Goal: Transaction & Acquisition: Obtain resource

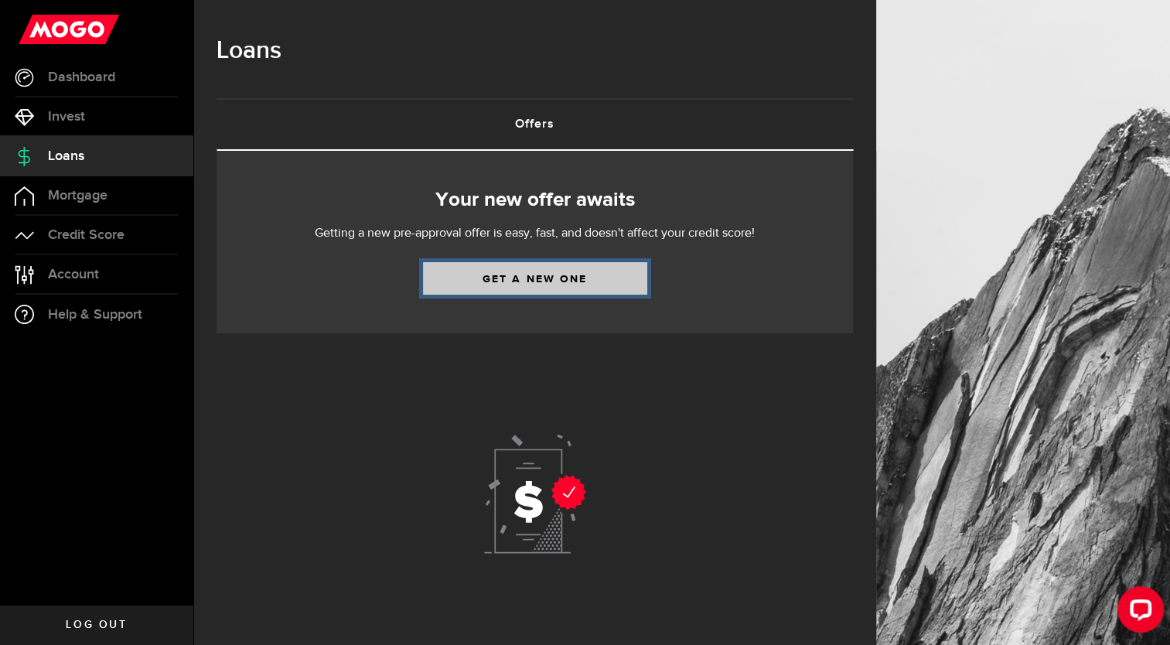
click at [555, 289] on link "Get a new one" at bounding box center [535, 278] width 224 height 32
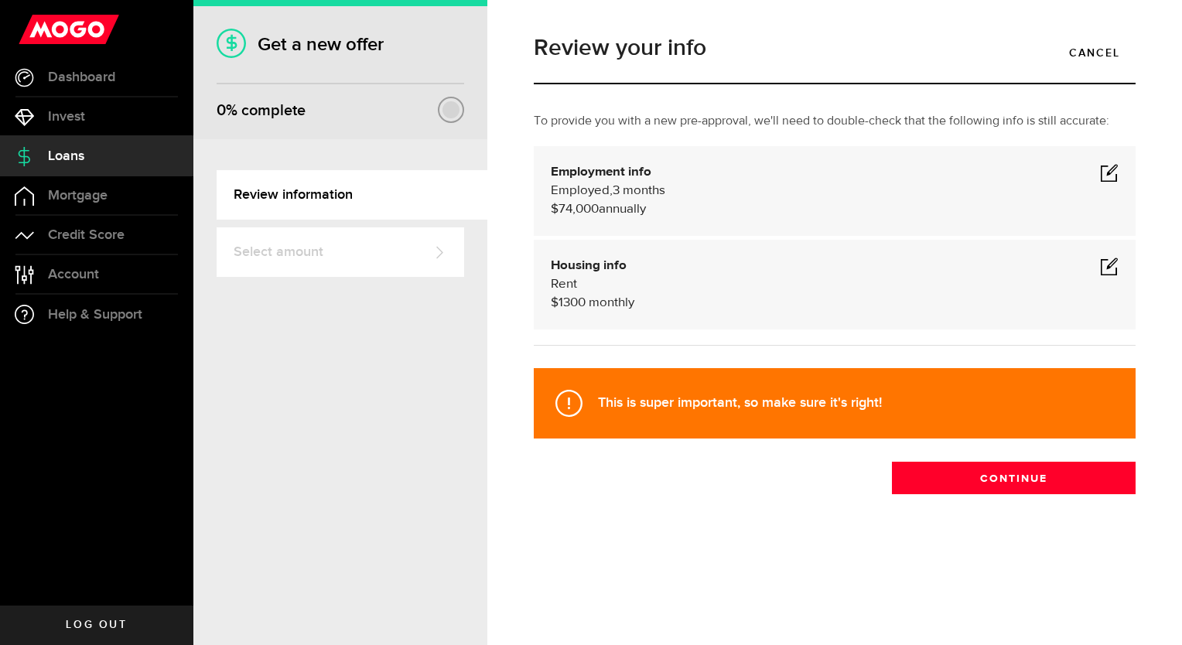
click at [1111, 172] on span at bounding box center [1109, 172] width 19 height 19
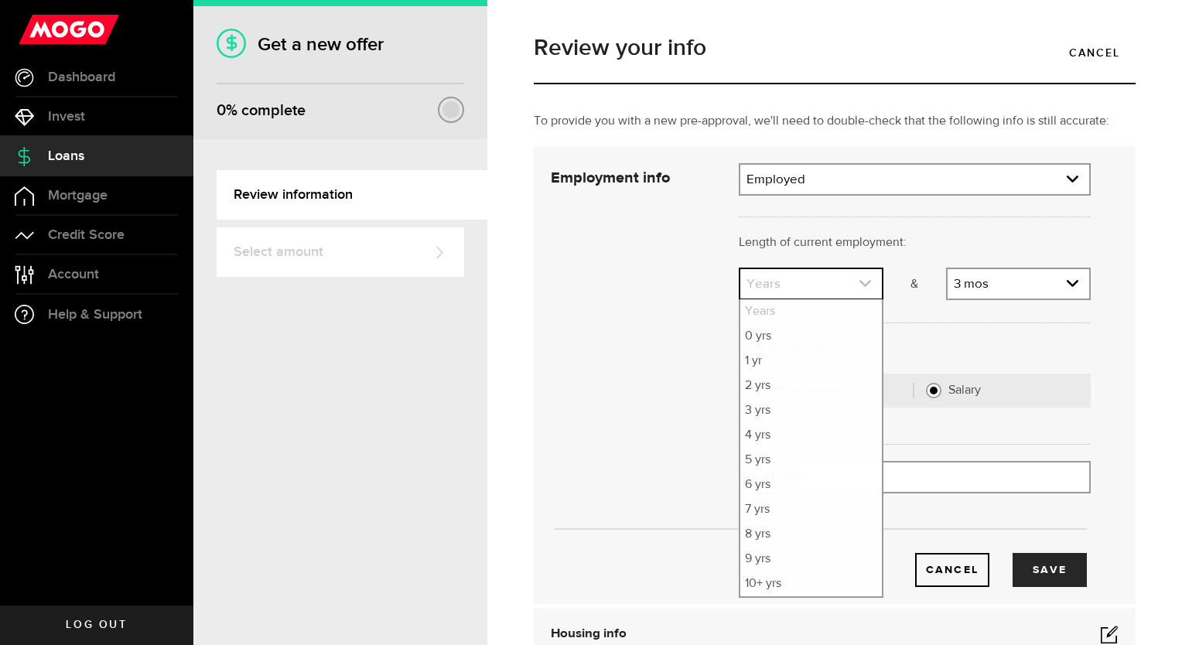
click at [860, 280] on icon "expand select" at bounding box center [864, 283] width 13 height 13
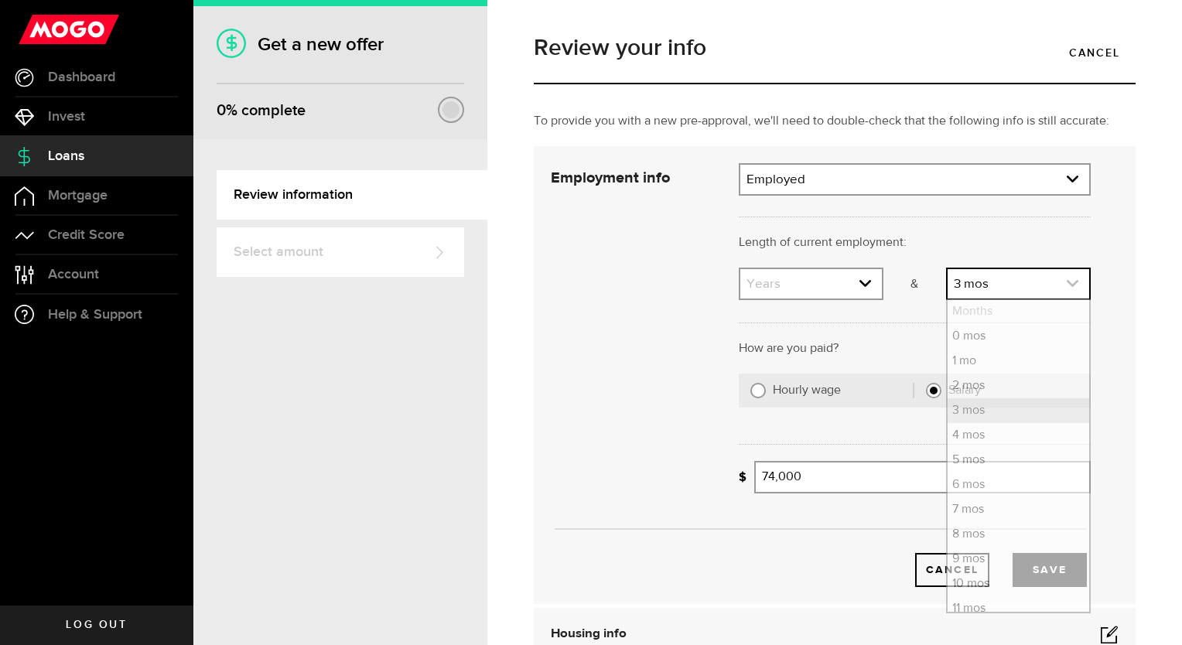
click at [1009, 283] on link "expand select" at bounding box center [1018, 283] width 142 height 29
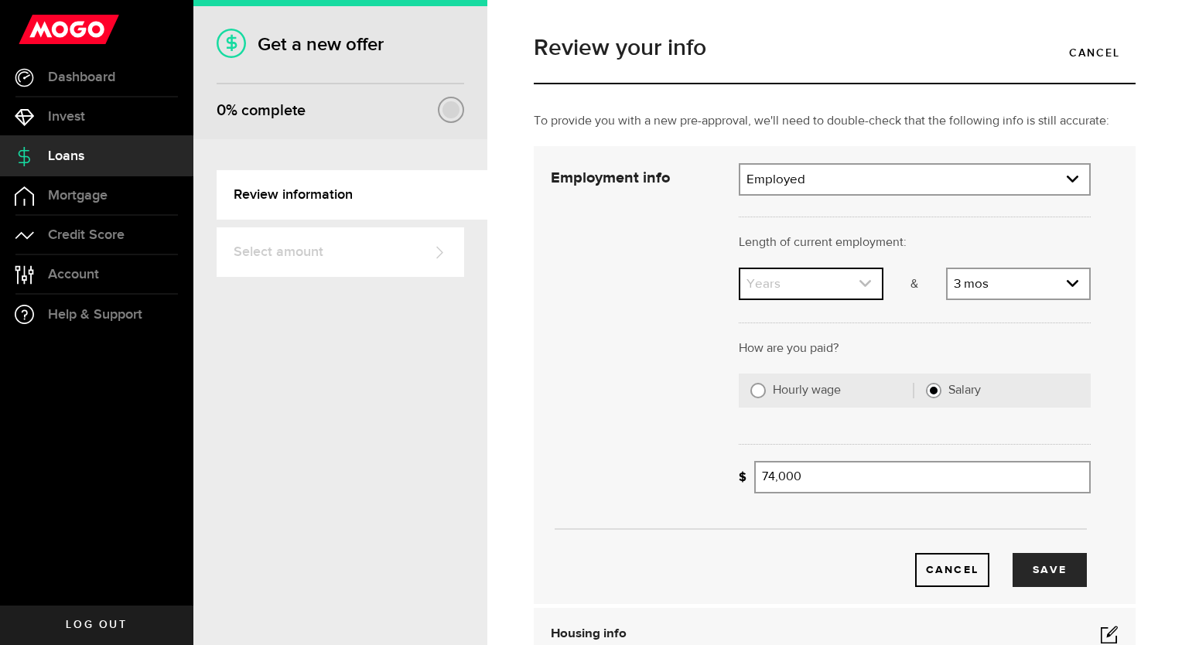
click at [859, 284] on use "expand select" at bounding box center [865, 283] width 12 height 7
click at [762, 280] on link "expand select" at bounding box center [811, 283] width 142 height 29
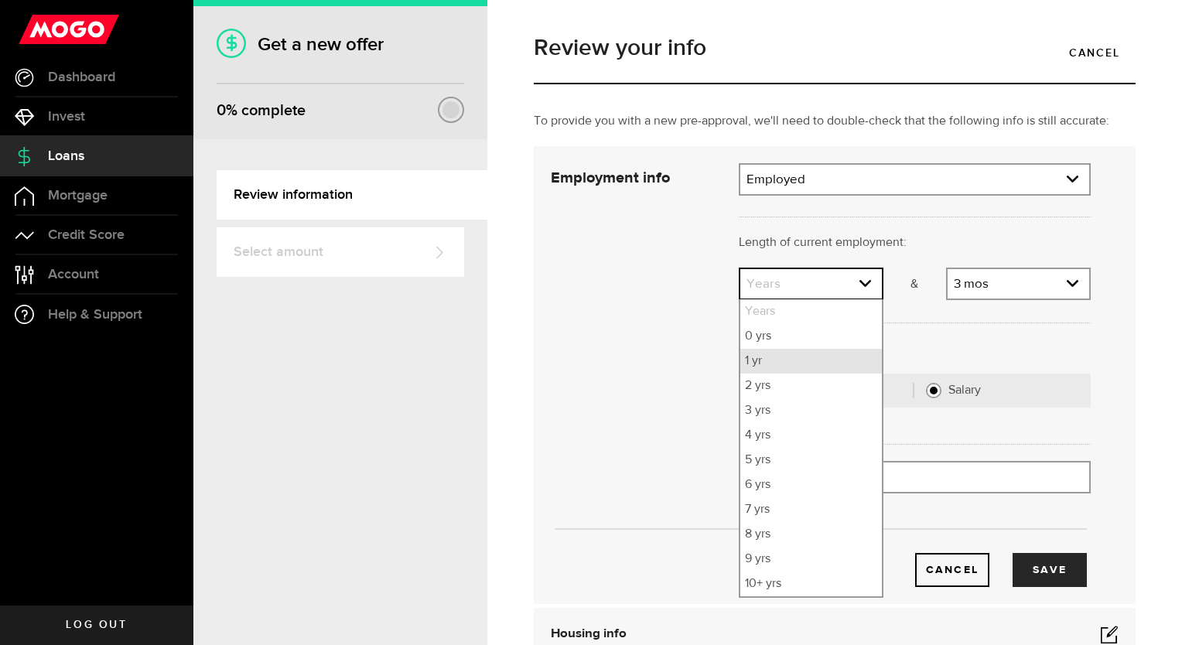
click at [751, 360] on li "1 yr" at bounding box center [811, 361] width 142 height 25
select select "1"
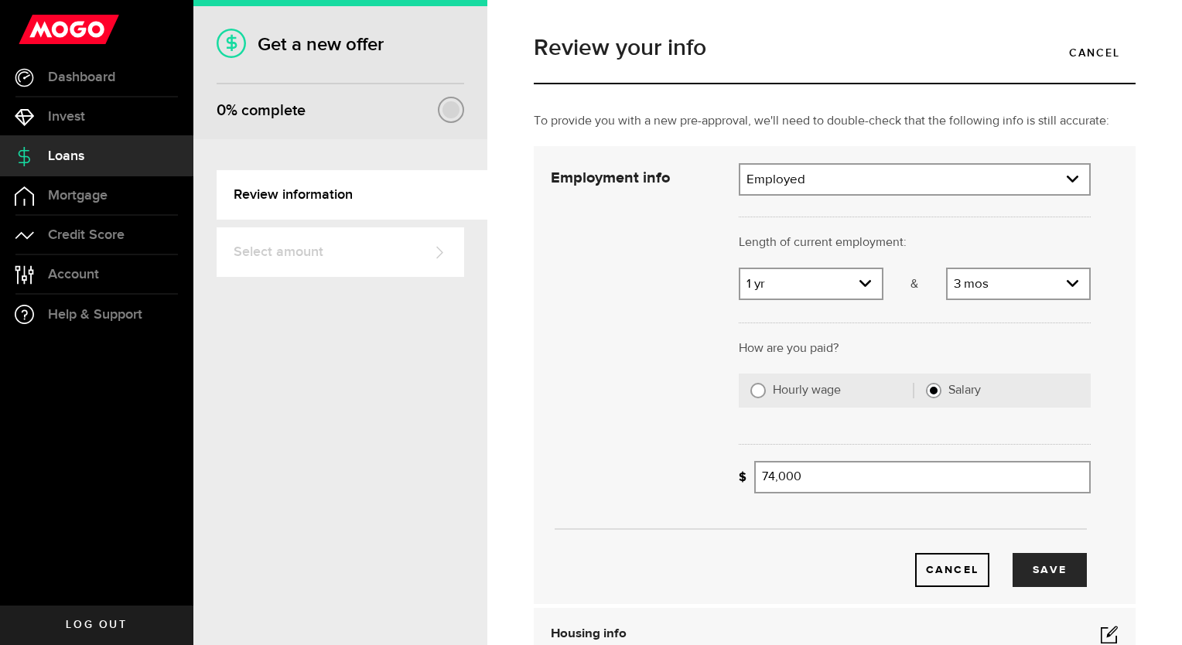
click at [817, 394] on label "Hourly wage" at bounding box center [844, 390] width 142 height 15
click at [766, 394] on input "Hourly wage" at bounding box center [757, 390] width 15 height 15
radio input "true"
click at [872, 476] on input "Average paycheque" at bounding box center [844, 477] width 180 height 32
type input "1,700"
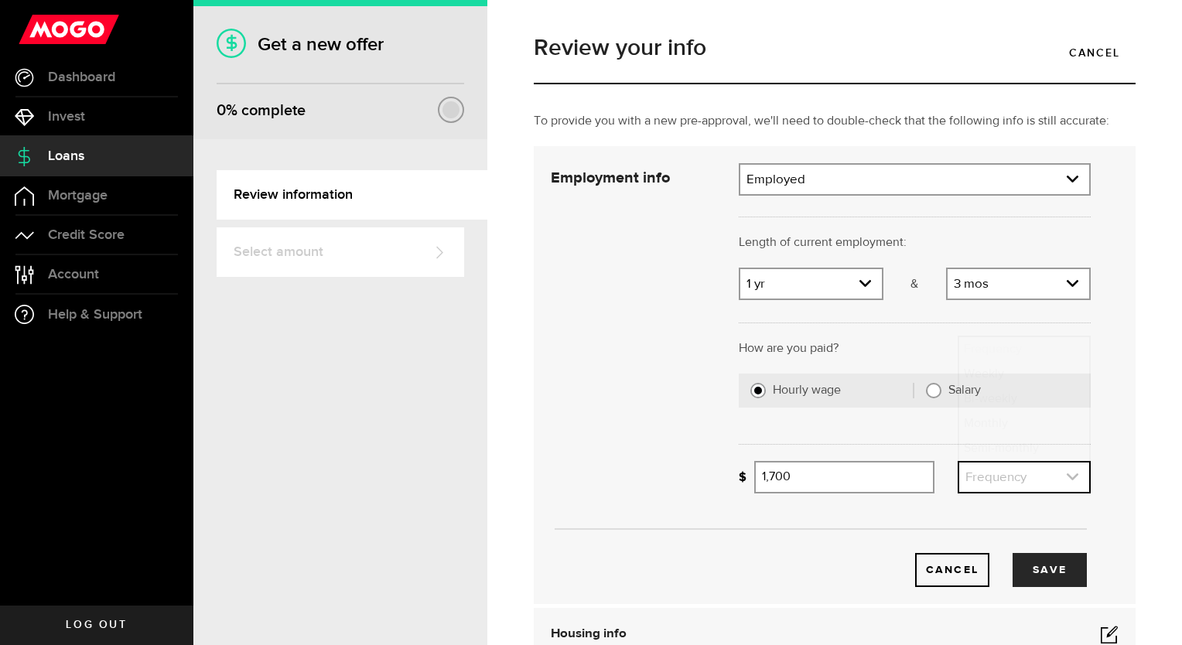
click at [1053, 475] on link "expand select" at bounding box center [1024, 476] width 130 height 29
click at [1009, 483] on link "expand select" at bounding box center [1024, 476] width 130 height 29
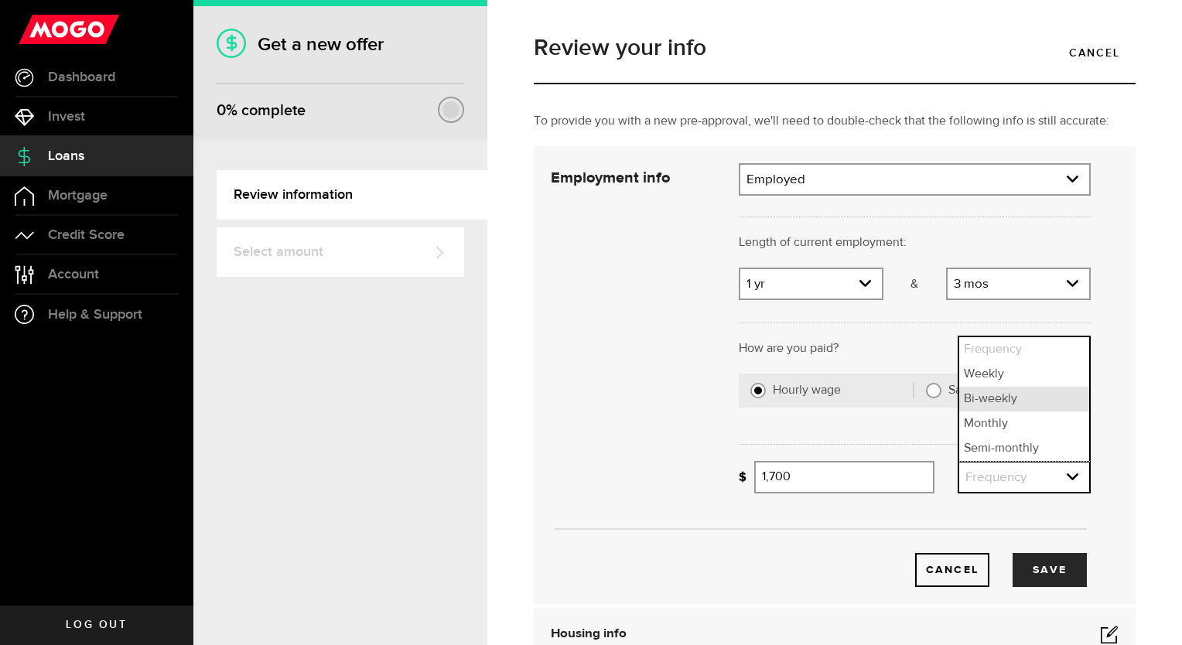
click at [986, 407] on li "Bi-weekly" at bounding box center [1024, 399] width 130 height 25
select select "bi_weekly"
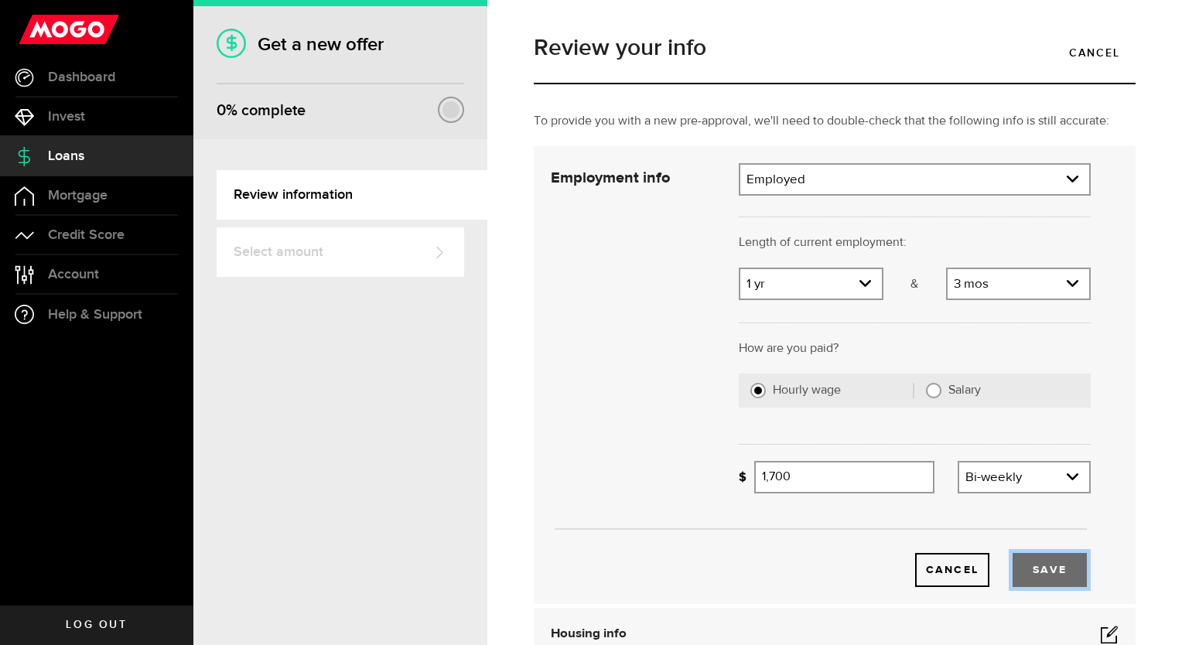
click at [1036, 565] on button "Save" at bounding box center [1049, 570] width 74 height 34
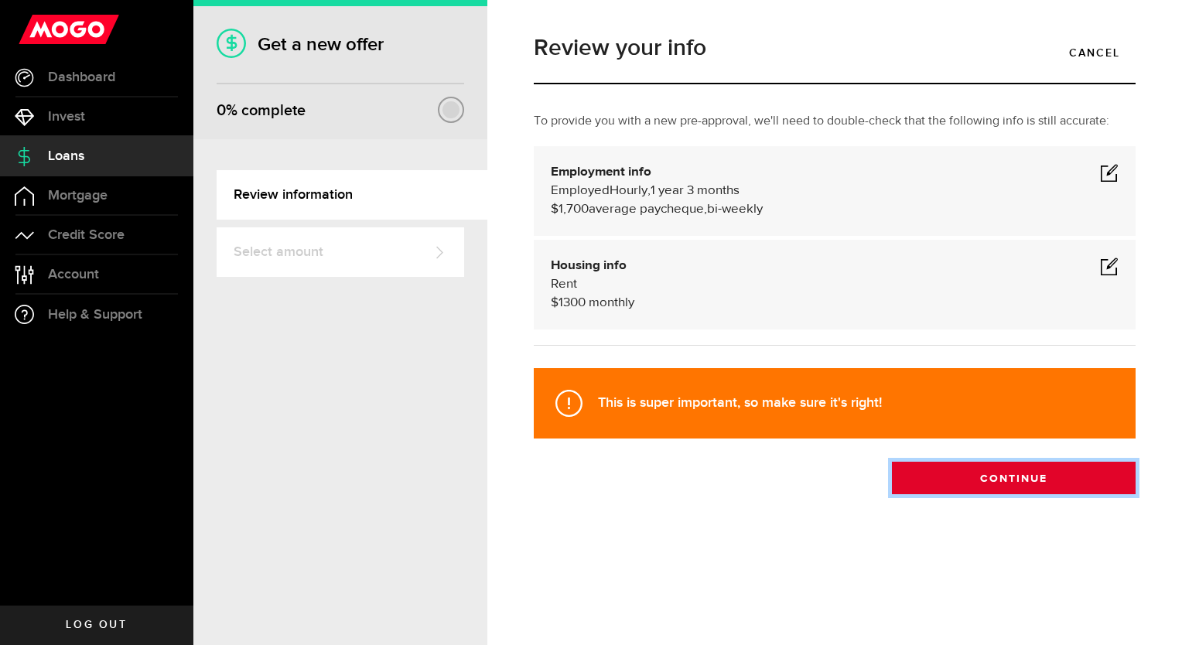
click at [1004, 483] on button "Continue" at bounding box center [1014, 478] width 244 height 32
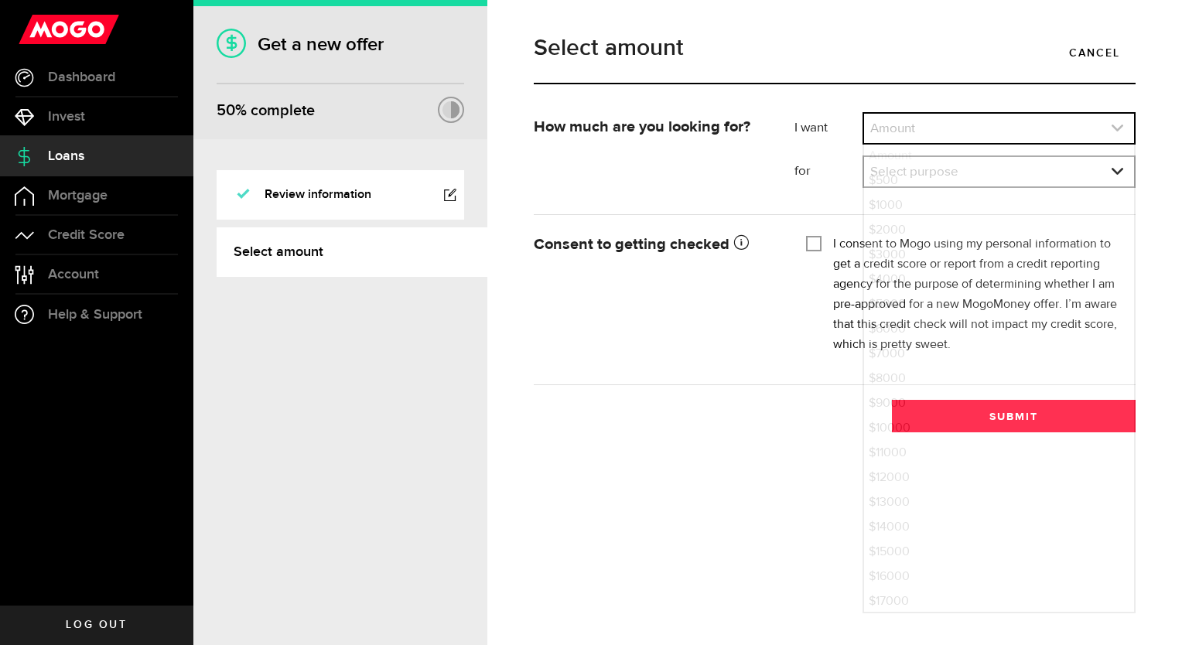
click at [987, 121] on link "expand select" at bounding box center [999, 128] width 270 height 29
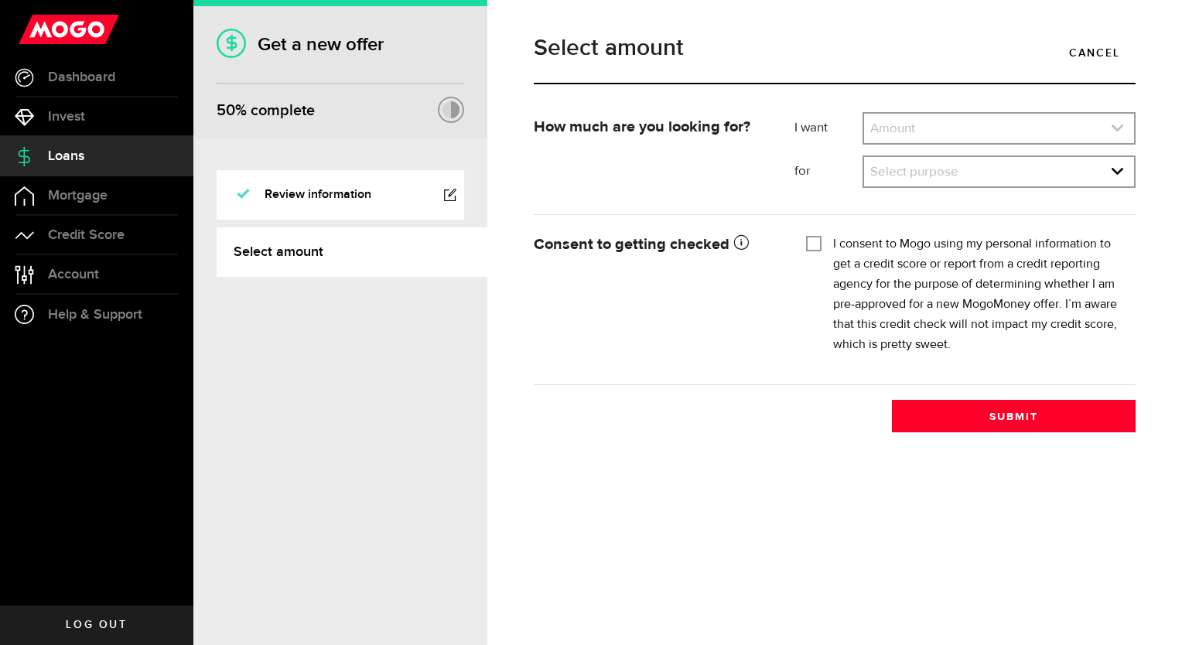
click at [901, 128] on link "expand select" at bounding box center [999, 128] width 270 height 29
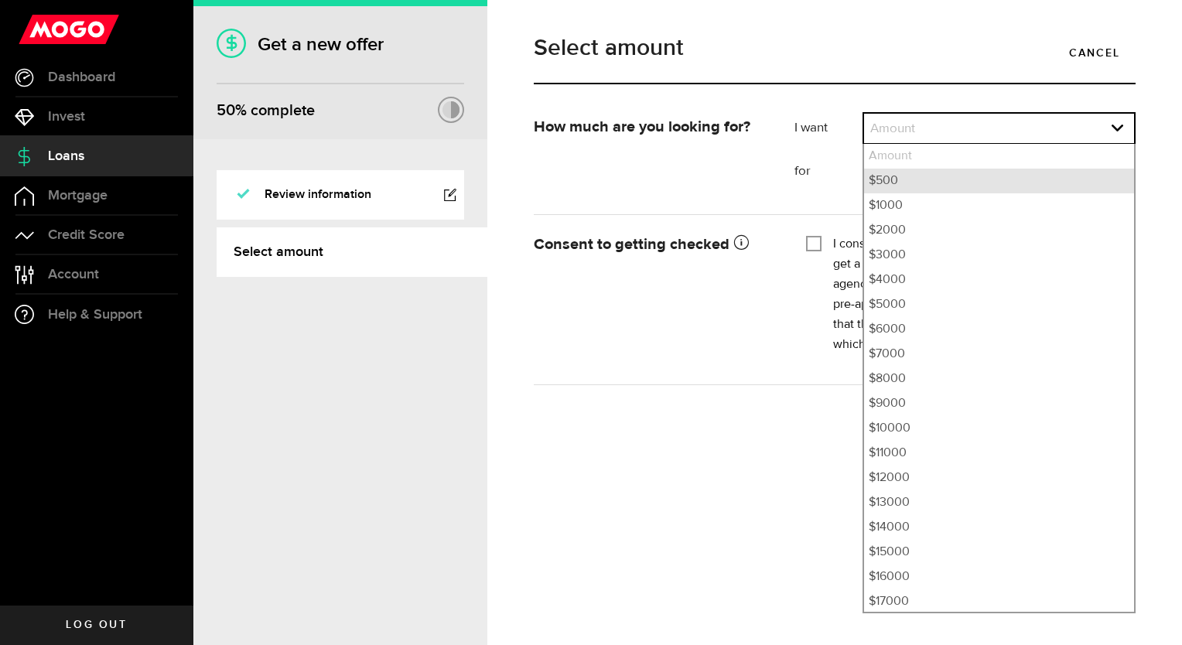
click at [886, 185] on li "$500" at bounding box center [999, 181] width 270 height 25
select select "500"
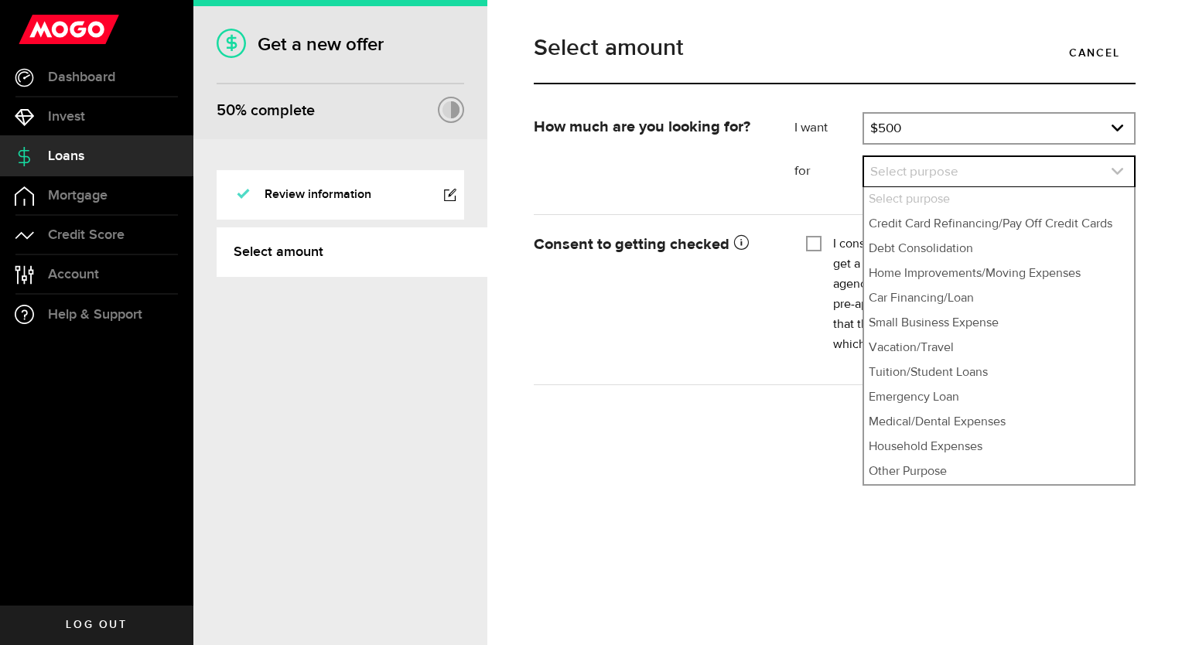
click at [885, 176] on link "expand select" at bounding box center [999, 171] width 270 height 29
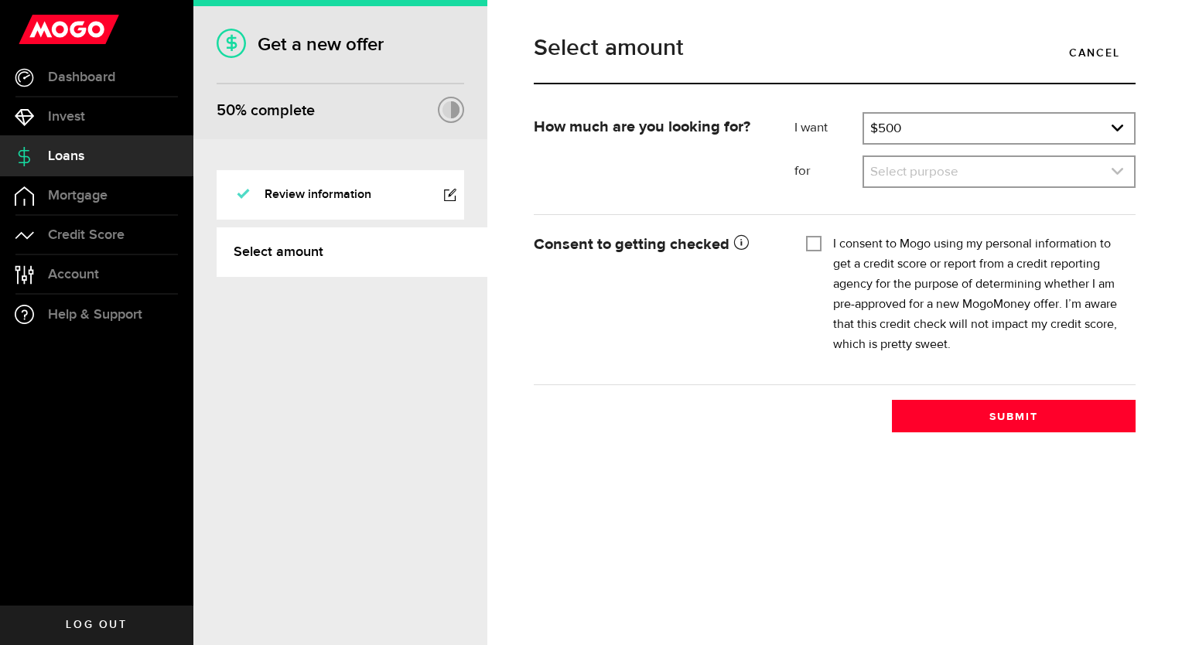
click at [885, 176] on link "expand select" at bounding box center [999, 171] width 270 height 29
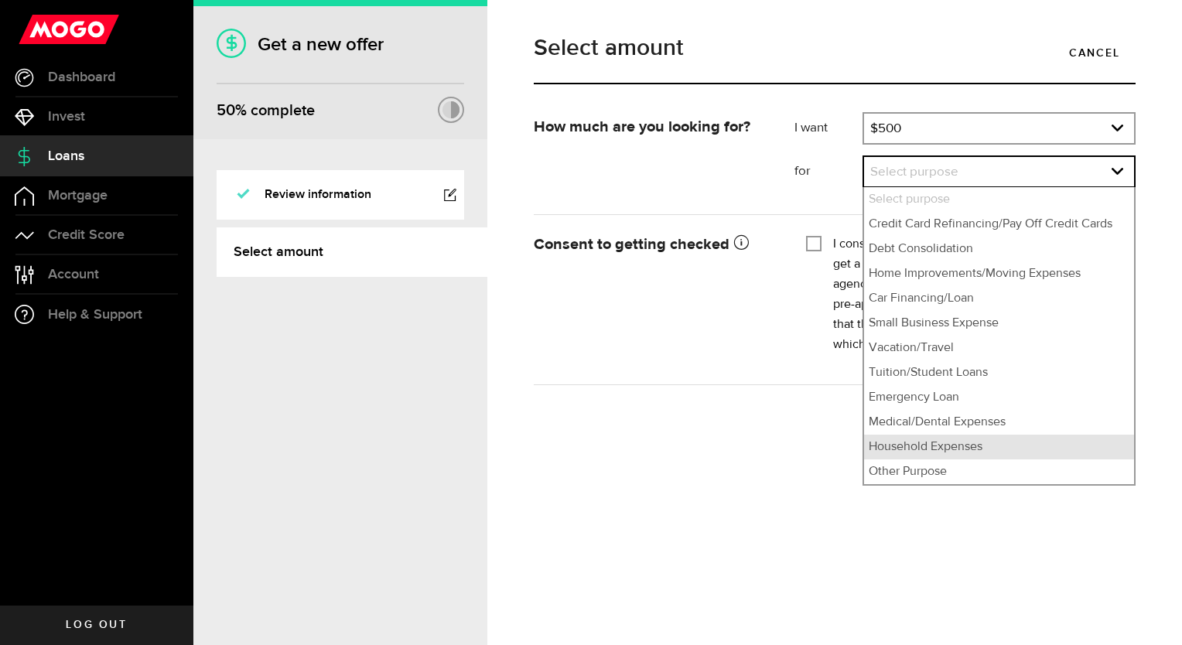
click at [913, 442] on li "Household Expenses" at bounding box center [999, 447] width 270 height 25
select select "Household Expenses"
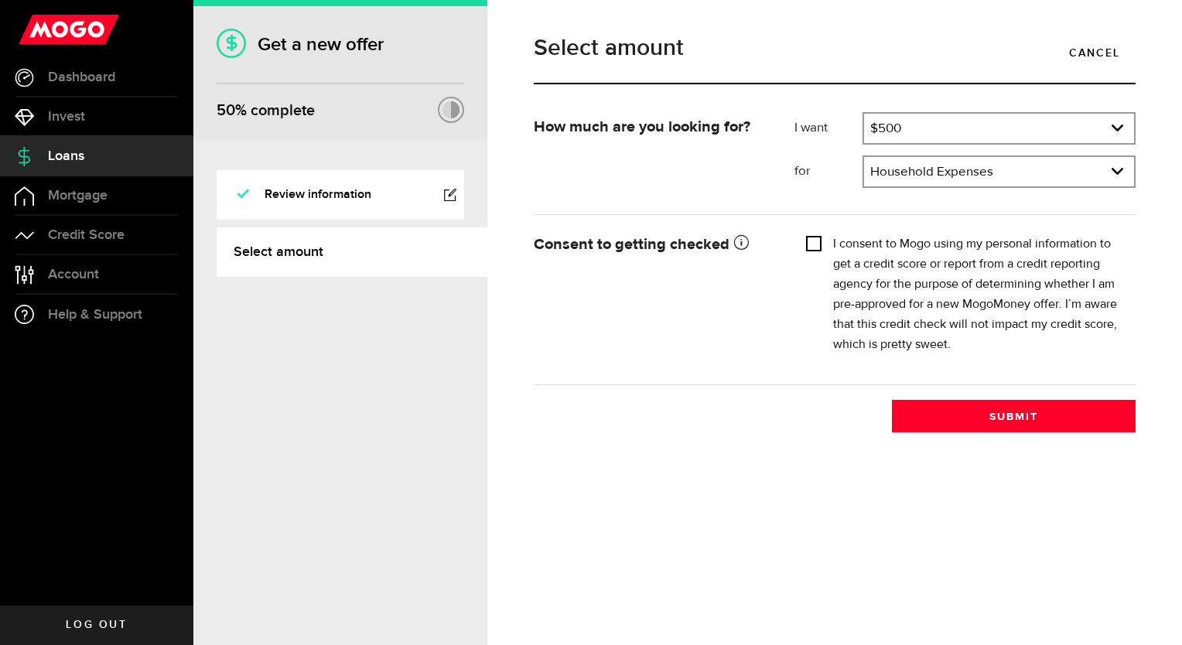
click at [814, 246] on input "I consent to Mogo using my personal information to get a credit score or report…" at bounding box center [813, 241] width 15 height 15
checkbox input "true"
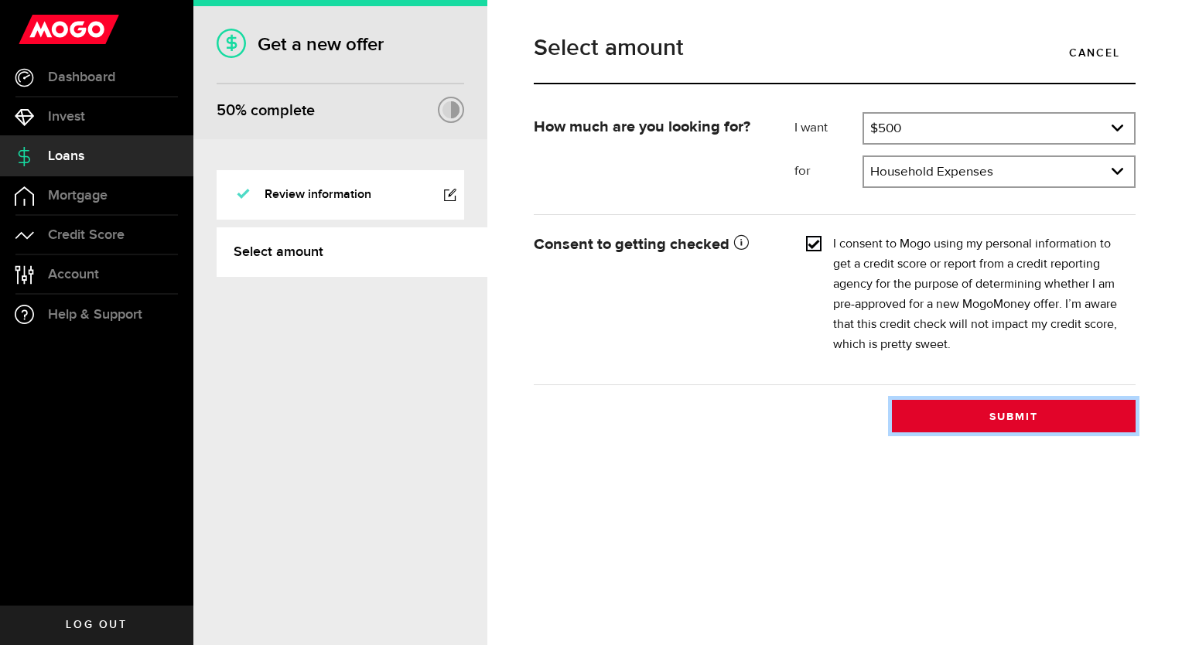
click at [982, 421] on button "Submit" at bounding box center [1014, 416] width 244 height 32
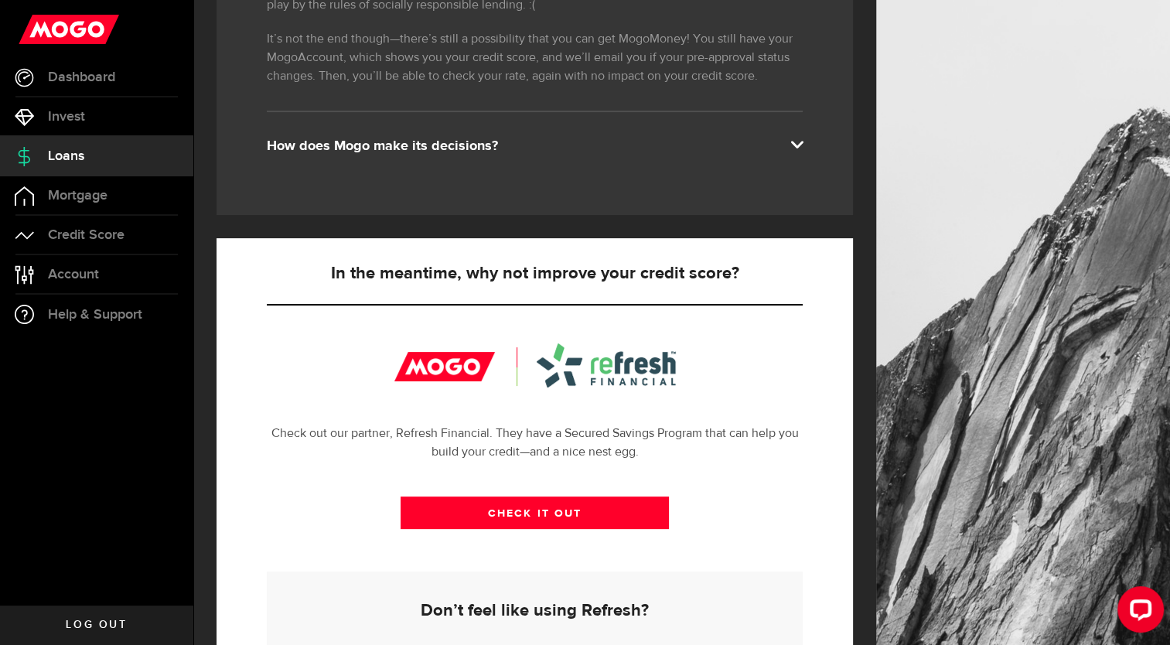
scroll to position [443, 0]
